Goal: Check status: Check status

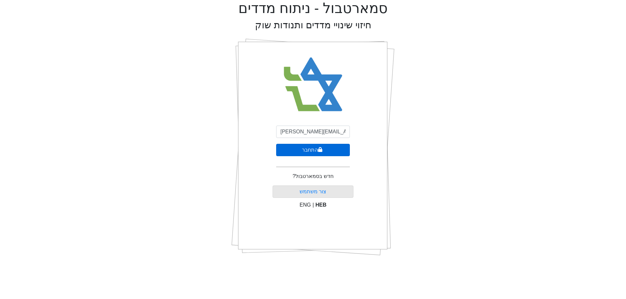
click at [340, 149] on button "התחבר" at bounding box center [313, 150] width 74 height 12
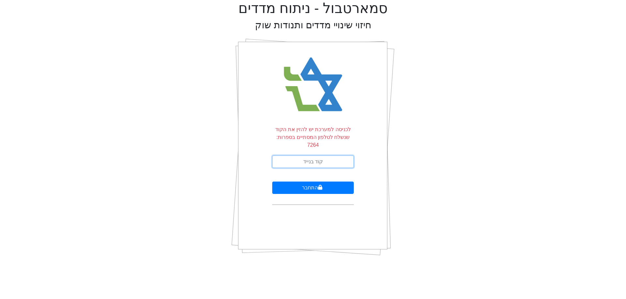
click at [342, 156] on input "text" at bounding box center [312, 162] width 81 height 12
type input "088808"
click at [272, 182] on button "התחבר" at bounding box center [312, 188] width 81 height 12
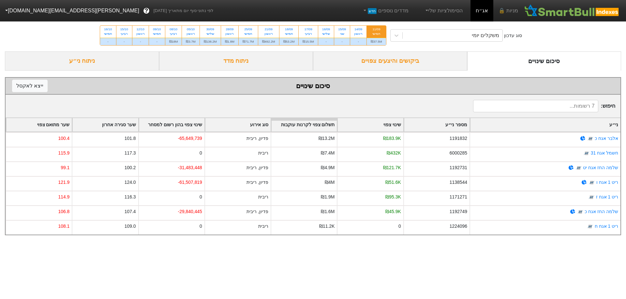
click at [409, 66] on div "ביקושים והיצעים צפויים" at bounding box center [390, 60] width 154 height 19
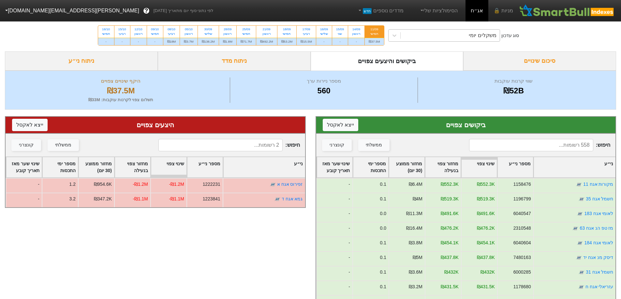
click at [487, 33] on div "משקלים יומי" at bounding box center [482, 36] width 27 height 8
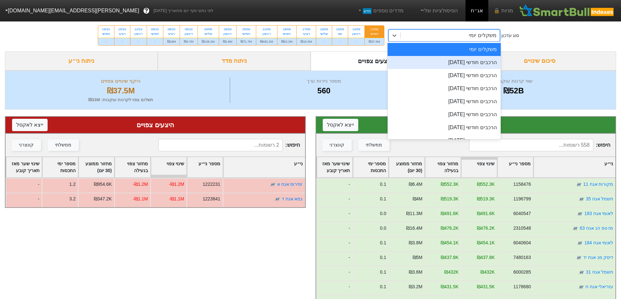
click at [476, 66] on div "הרכבים חודשי [DATE]" at bounding box center [443, 62] width 113 height 13
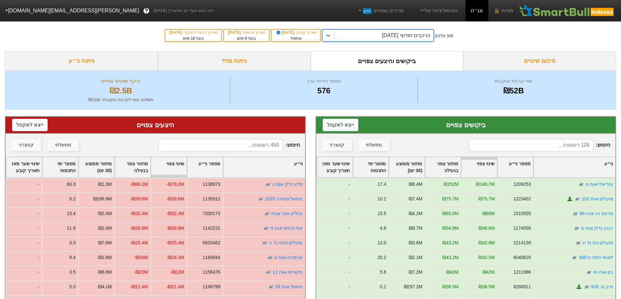
click at [544, 150] on input at bounding box center [531, 145] width 124 height 12
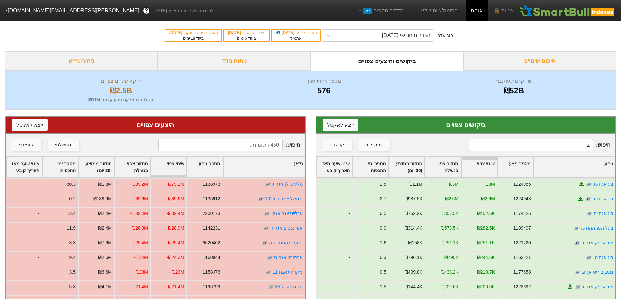
type input "ב"
